Goal: Task Accomplishment & Management: Manage account settings

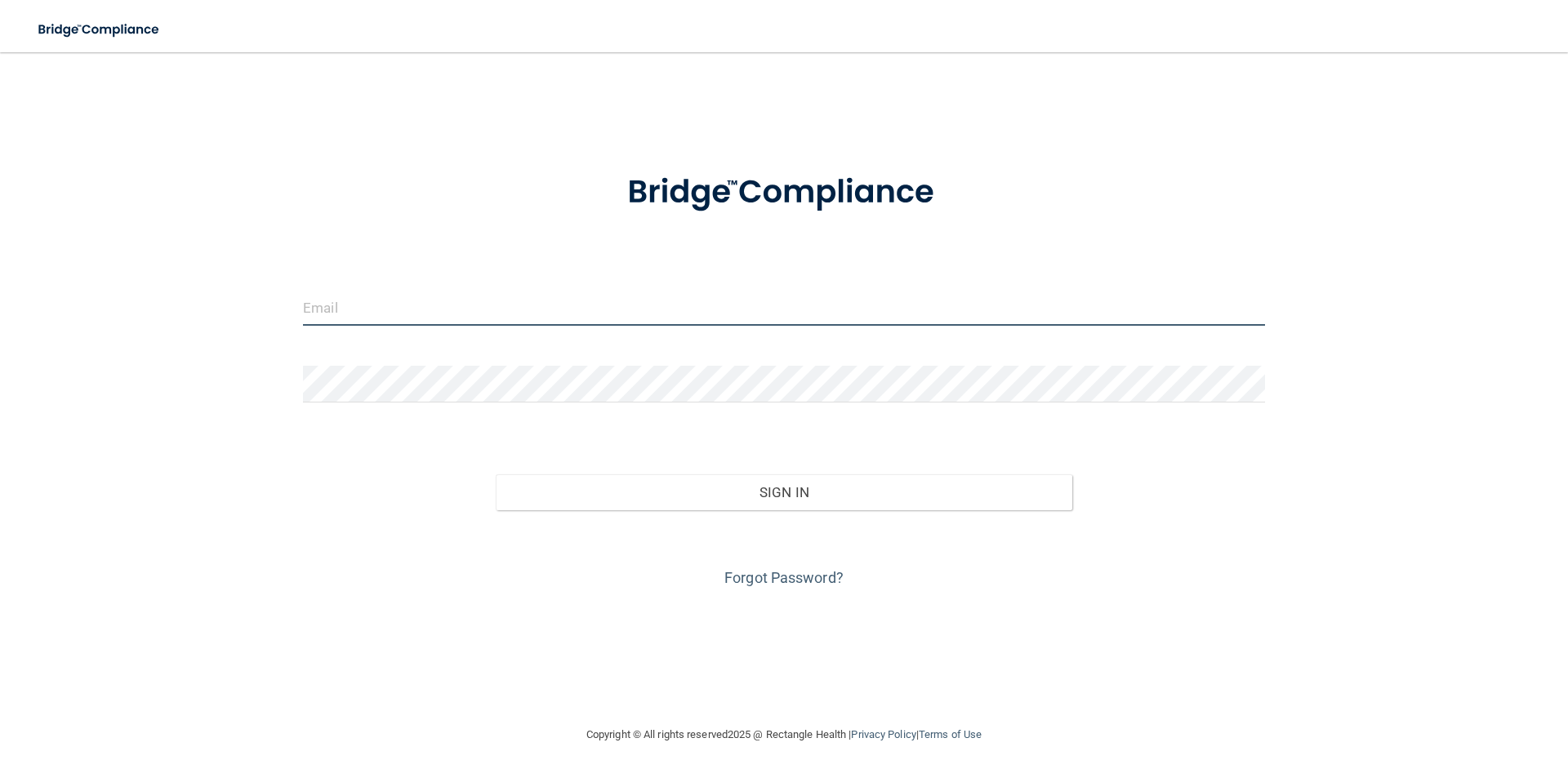
click at [367, 306] on input "email" at bounding box center [783, 307] width 962 height 37
type input "[EMAIL_ADDRESS][DOMAIN_NAME]"
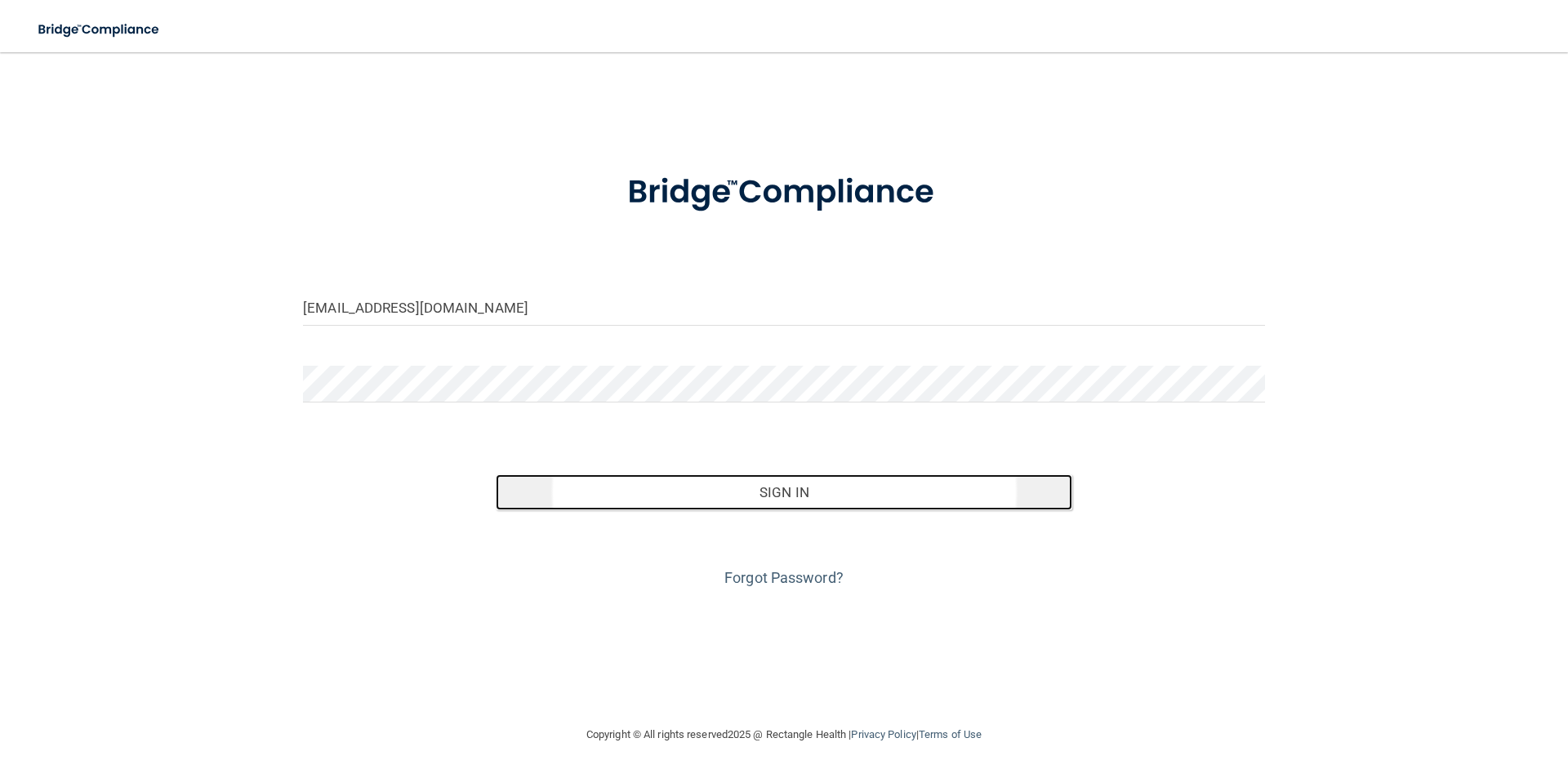
click at [531, 485] on button "Sign In" at bounding box center [784, 493] width 577 height 36
click at [745, 499] on button "Sign In" at bounding box center [784, 493] width 577 height 36
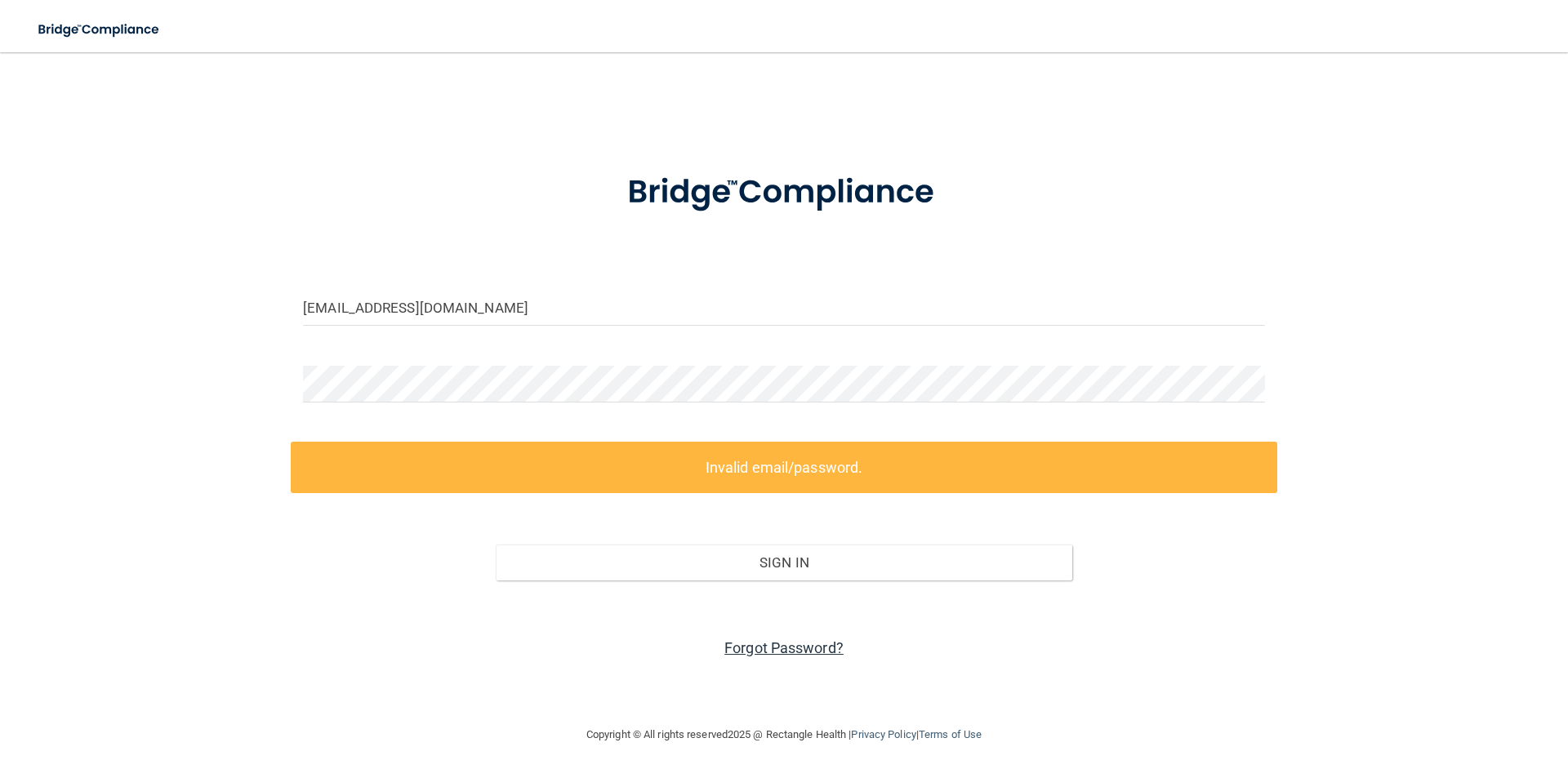
click at [785, 647] on link "Forgot Password?" at bounding box center [783, 648] width 119 height 17
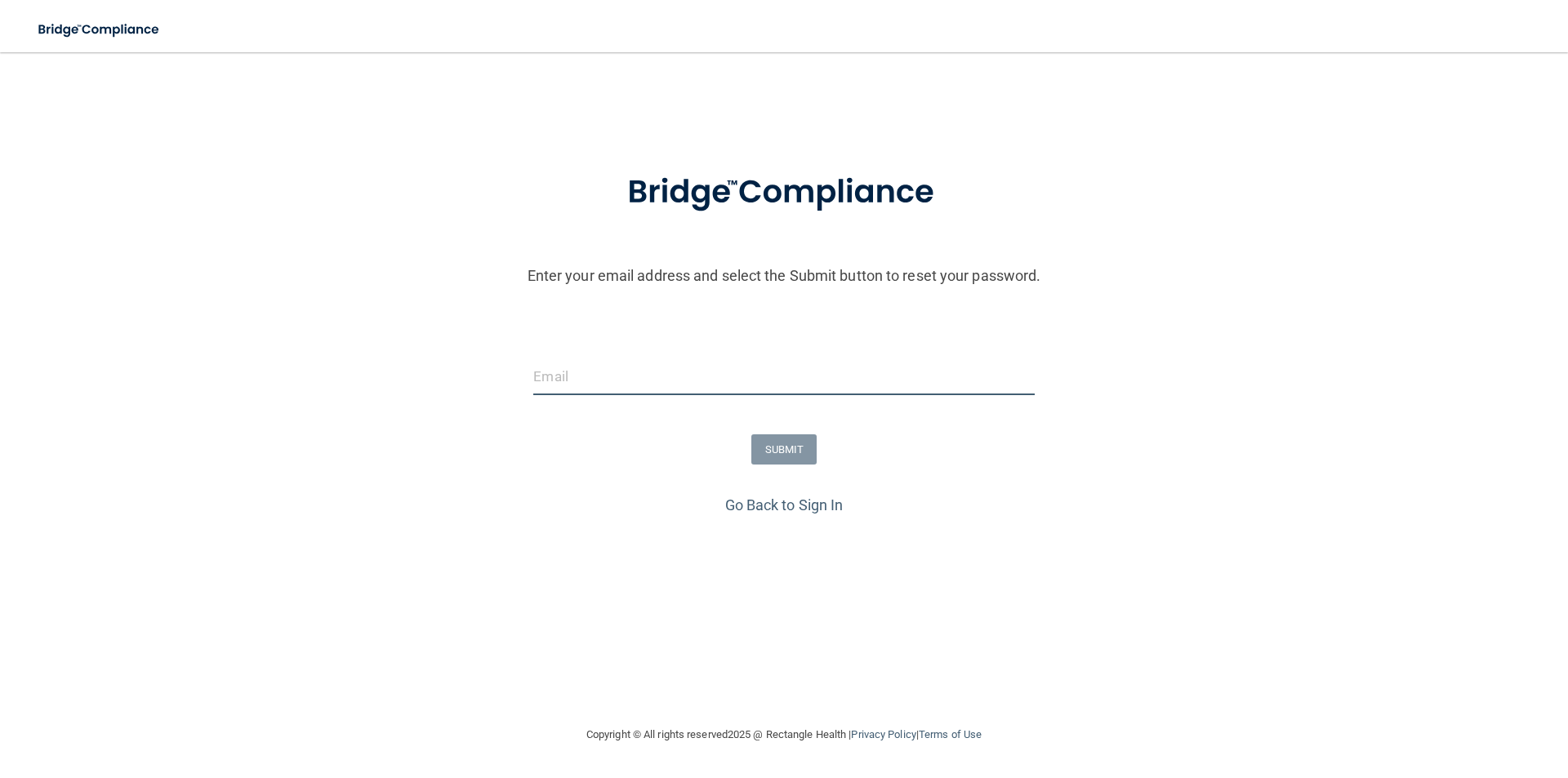
click at [627, 376] on input "email" at bounding box center [783, 376] width 500 height 37
type input "[EMAIL_ADDRESS][DOMAIN_NAME]"
click at [783, 445] on button "SUBMIT" at bounding box center [784, 449] width 66 height 30
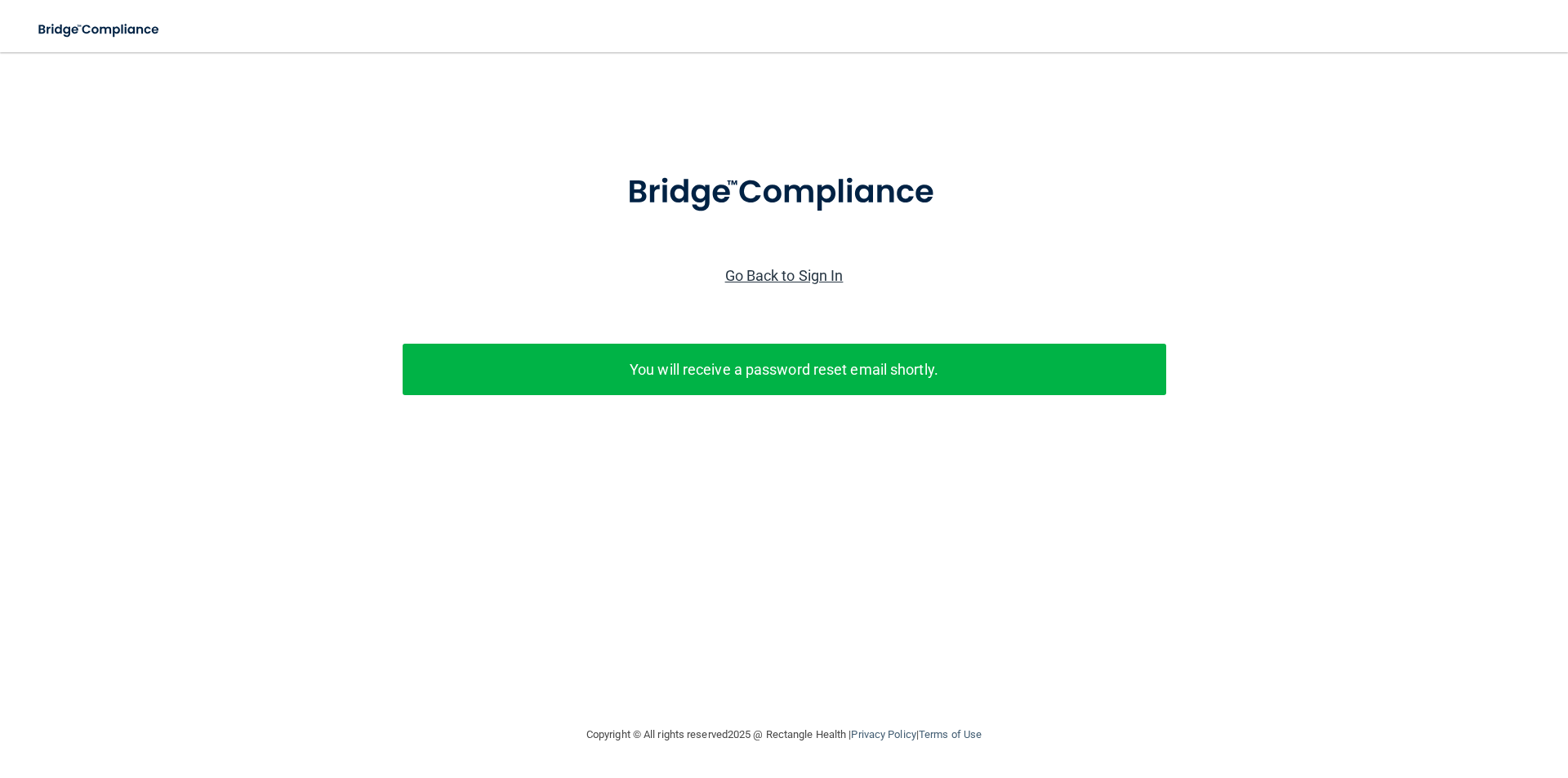
click at [795, 272] on link "Go Back to Sign In" at bounding box center [784, 275] width 118 height 17
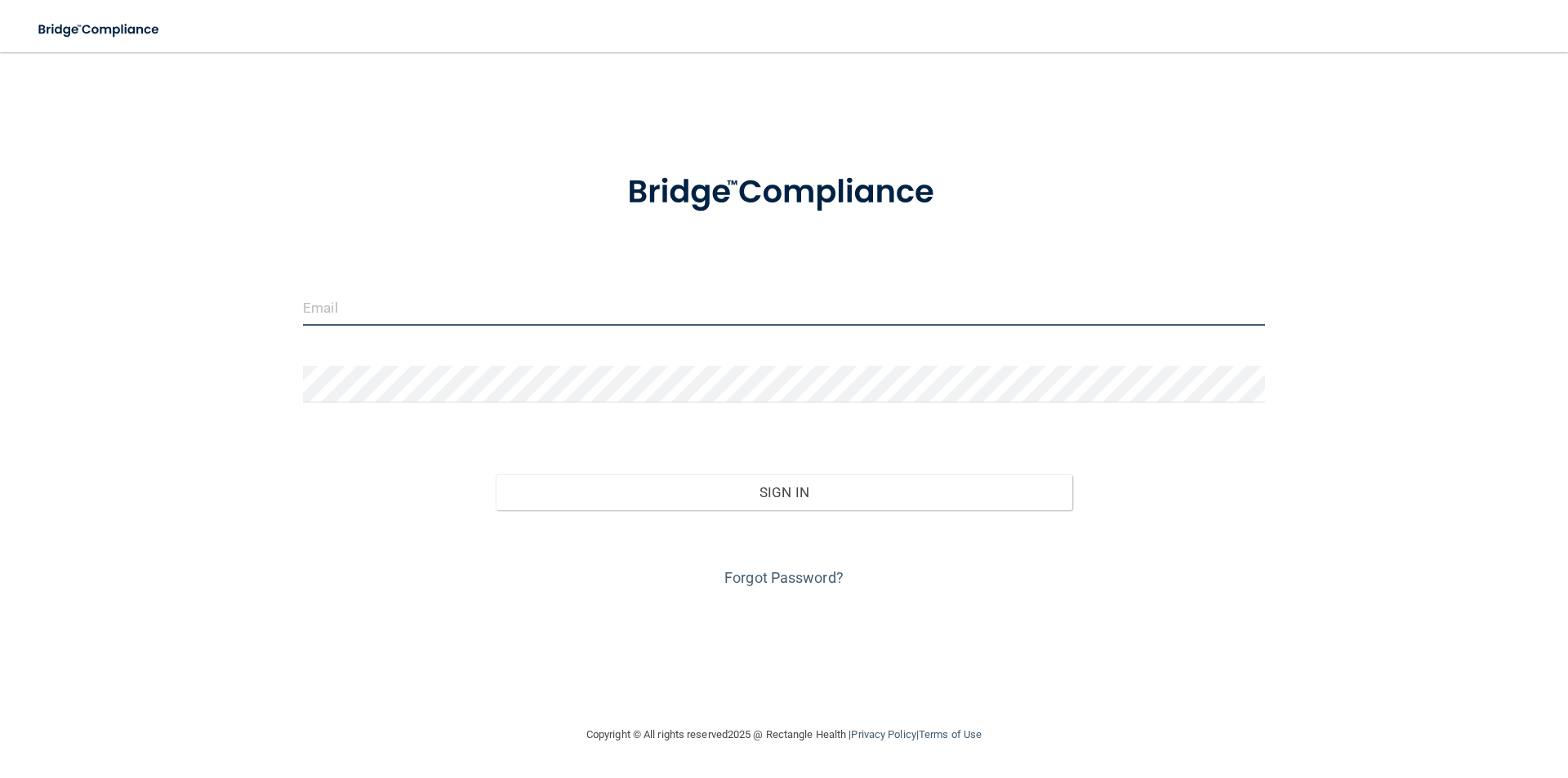
click at [762, 305] on input "email" at bounding box center [783, 307] width 962 height 37
click at [589, 303] on input "email" at bounding box center [783, 307] width 962 height 37
click at [775, 592] on div "Invalid email/password. You don't have permission to access that page. Sign In …" at bounding box center [784, 389] width 1502 height 640
click at [768, 569] on link "Forgot Password?" at bounding box center [783, 577] width 119 height 17
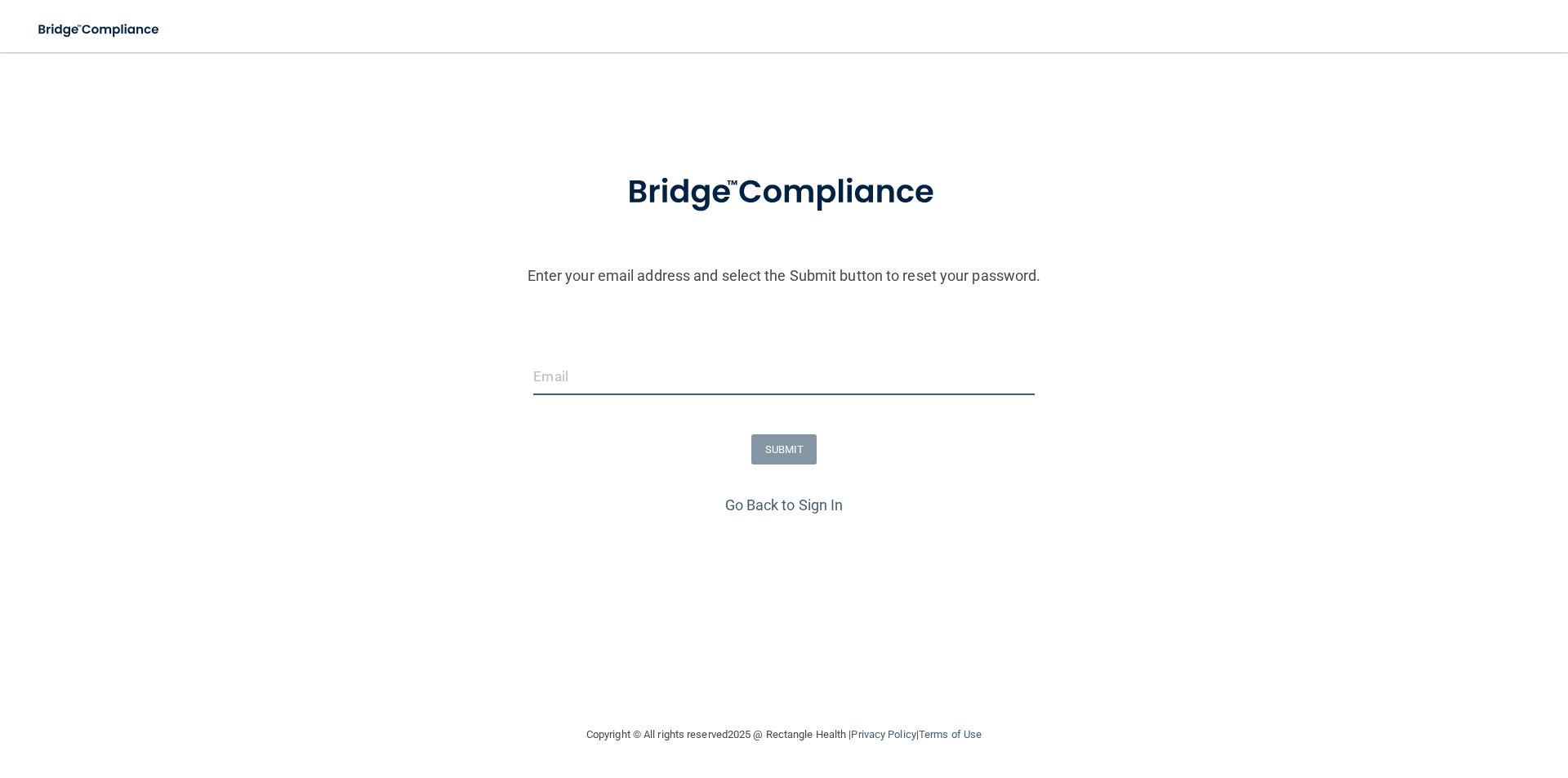
click at [574, 381] on input "email" at bounding box center [783, 376] width 500 height 37
type input "[EMAIL_ADDRESS][DOMAIN_NAME]"
click at [791, 453] on button "SUBMIT" at bounding box center [784, 449] width 66 height 30
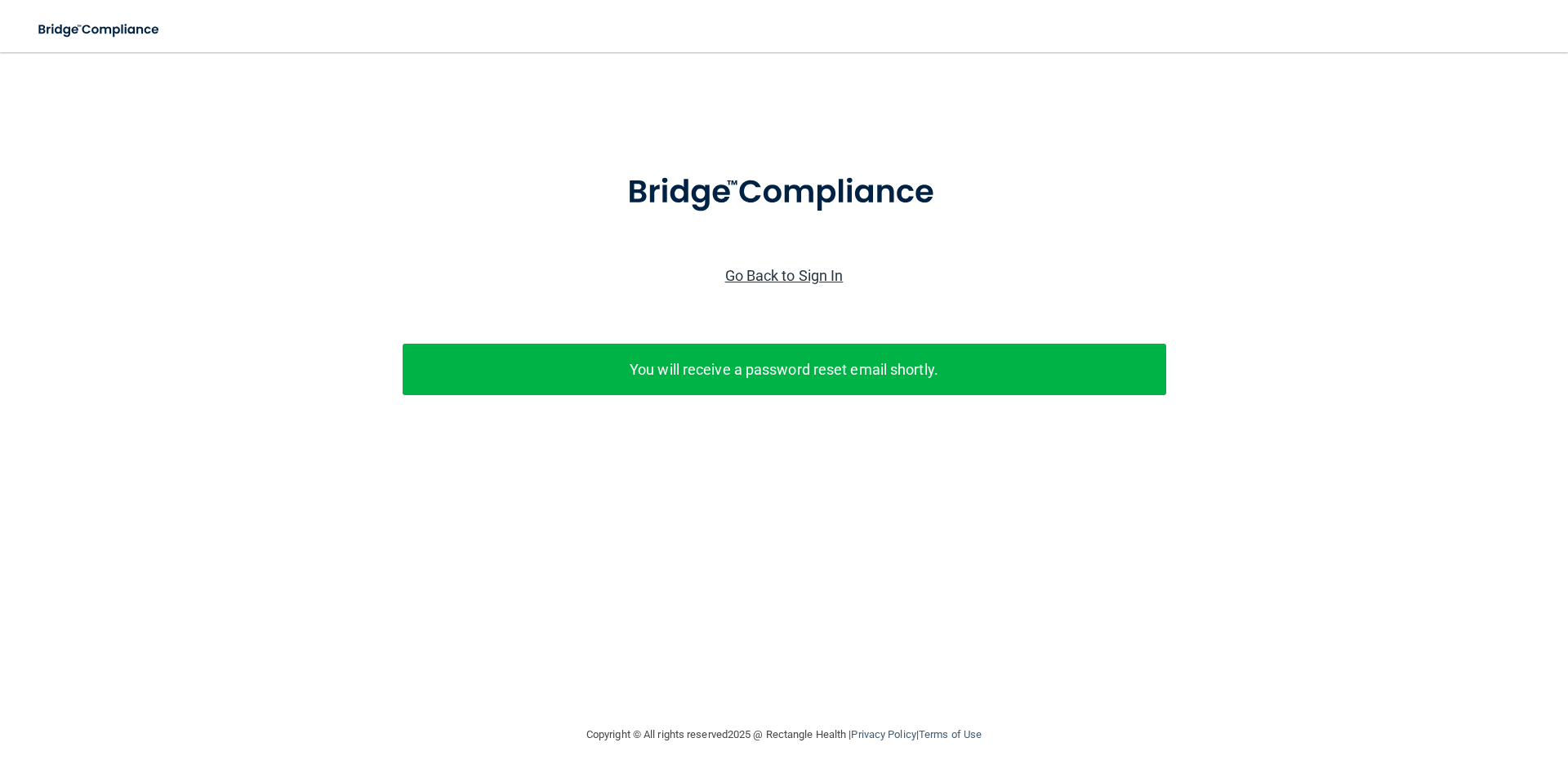
click at [801, 275] on link "Go Back to Sign In" at bounding box center [784, 275] width 118 height 17
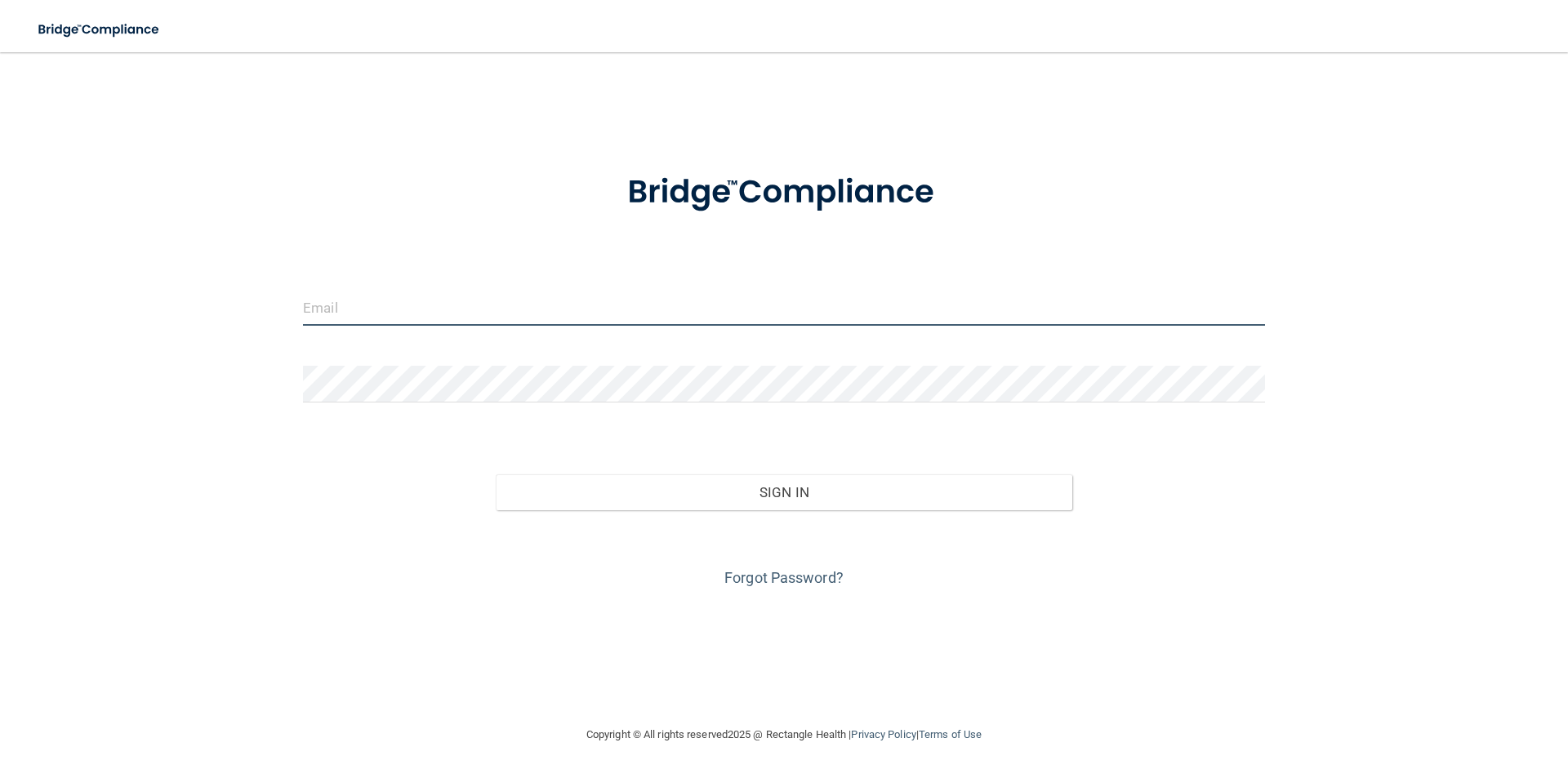
click at [371, 306] on input "email" at bounding box center [783, 307] width 962 height 37
click at [144, 89] on div "Invalid email/password. You don't have permission to access that page. Sign In …" at bounding box center [784, 389] width 1502 height 640
click at [458, 312] on input "email" at bounding box center [783, 307] width 962 height 37
type input "M"
type input "[PERSON_NAME][EMAIL_ADDRESS][PERSON_NAME][DOMAIN_NAME]"
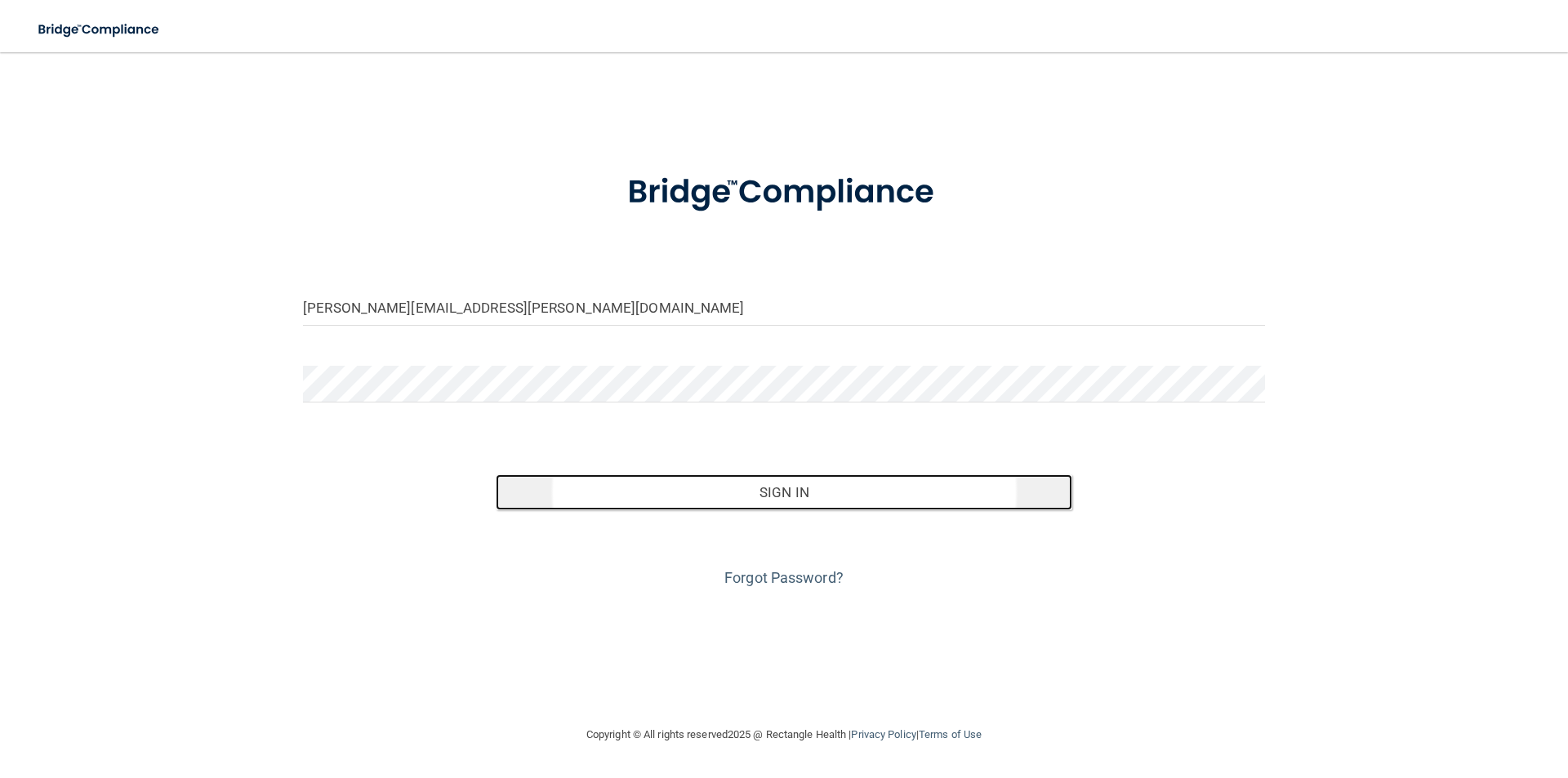
click at [582, 493] on button "Sign In" at bounding box center [784, 493] width 577 height 36
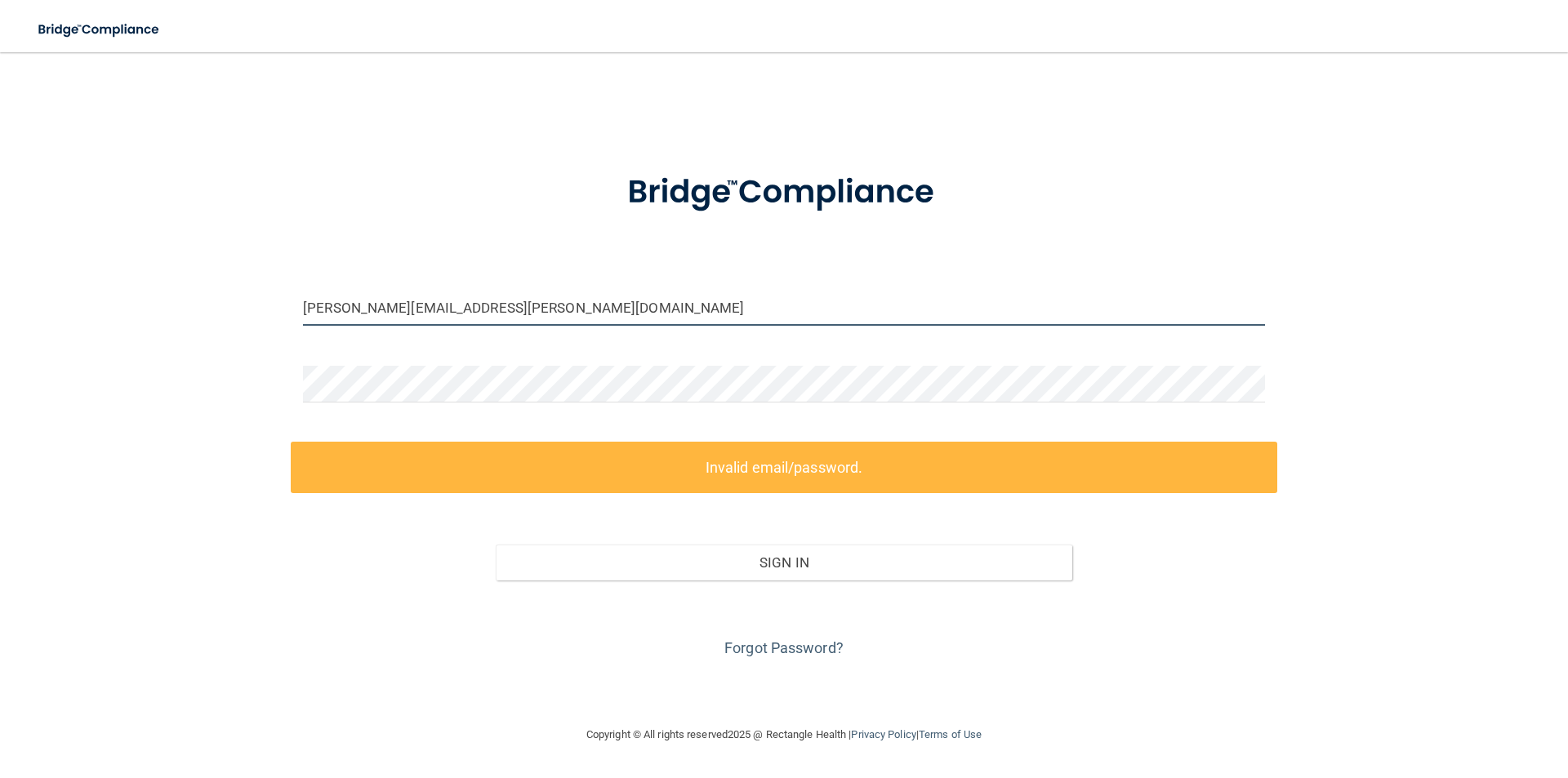
click at [441, 316] on input "[PERSON_NAME][EMAIL_ADDRESS][PERSON_NAME][DOMAIN_NAME]" at bounding box center [783, 307] width 962 height 37
click at [470, 225] on div at bounding box center [784, 193] width 987 height 85
